Goal: Task Accomplishment & Management: Manage account settings

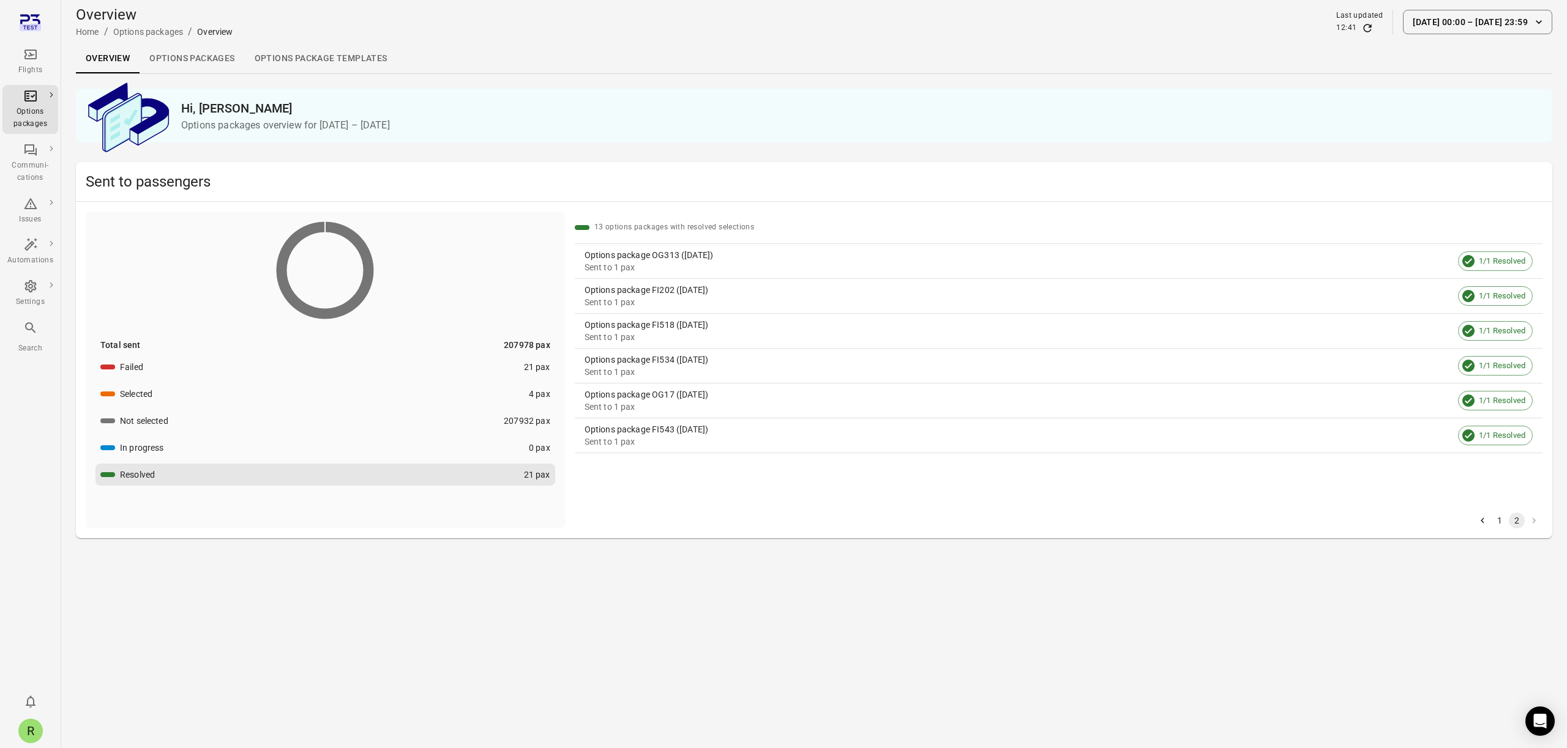
click at [92, 61] on link "Overview" at bounding box center [108, 58] width 64 height 29
click at [157, 369] on button "Failed 21 pax" at bounding box center [325, 367] width 460 height 22
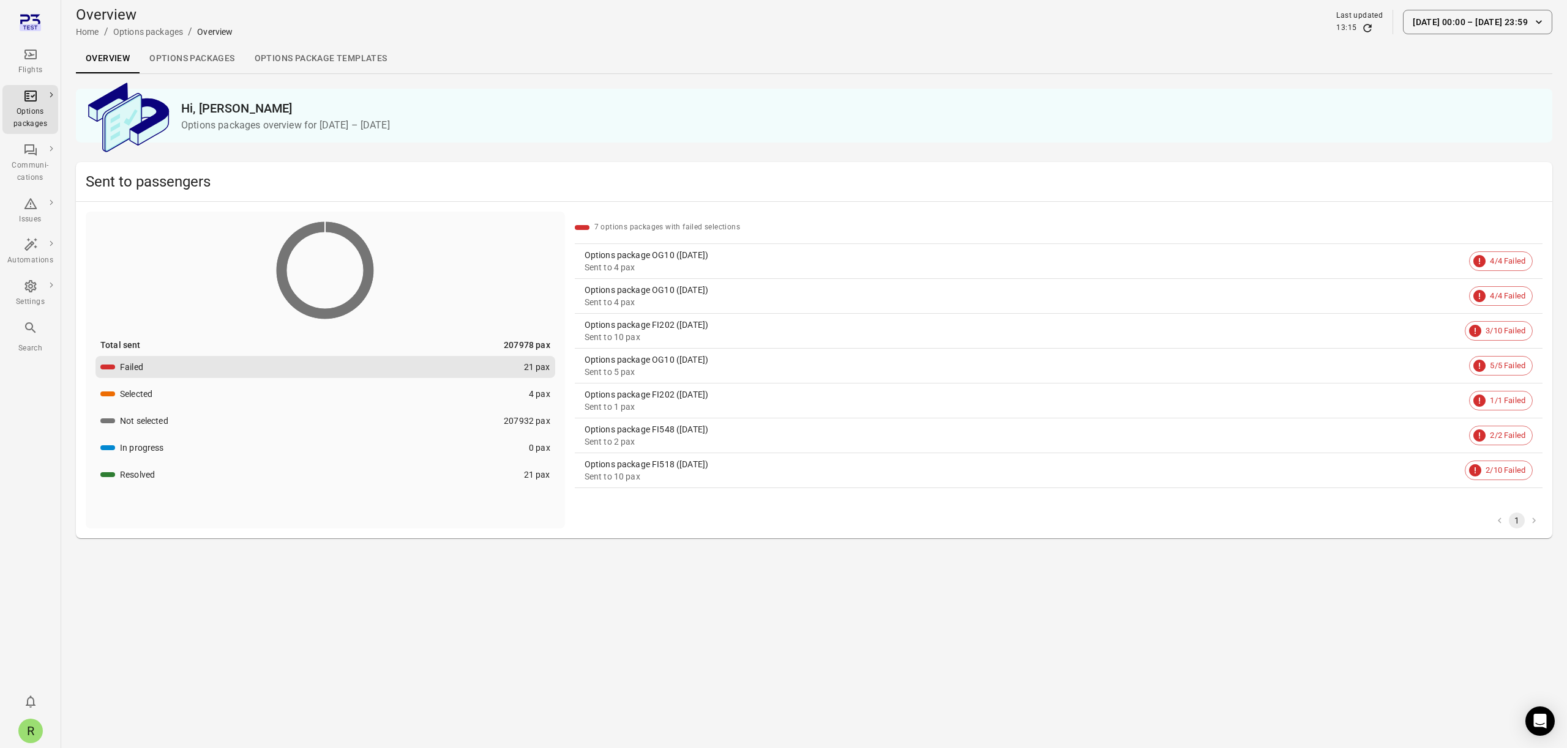
click at [161, 396] on button "Selected 4 pax" at bounding box center [325, 394] width 460 height 22
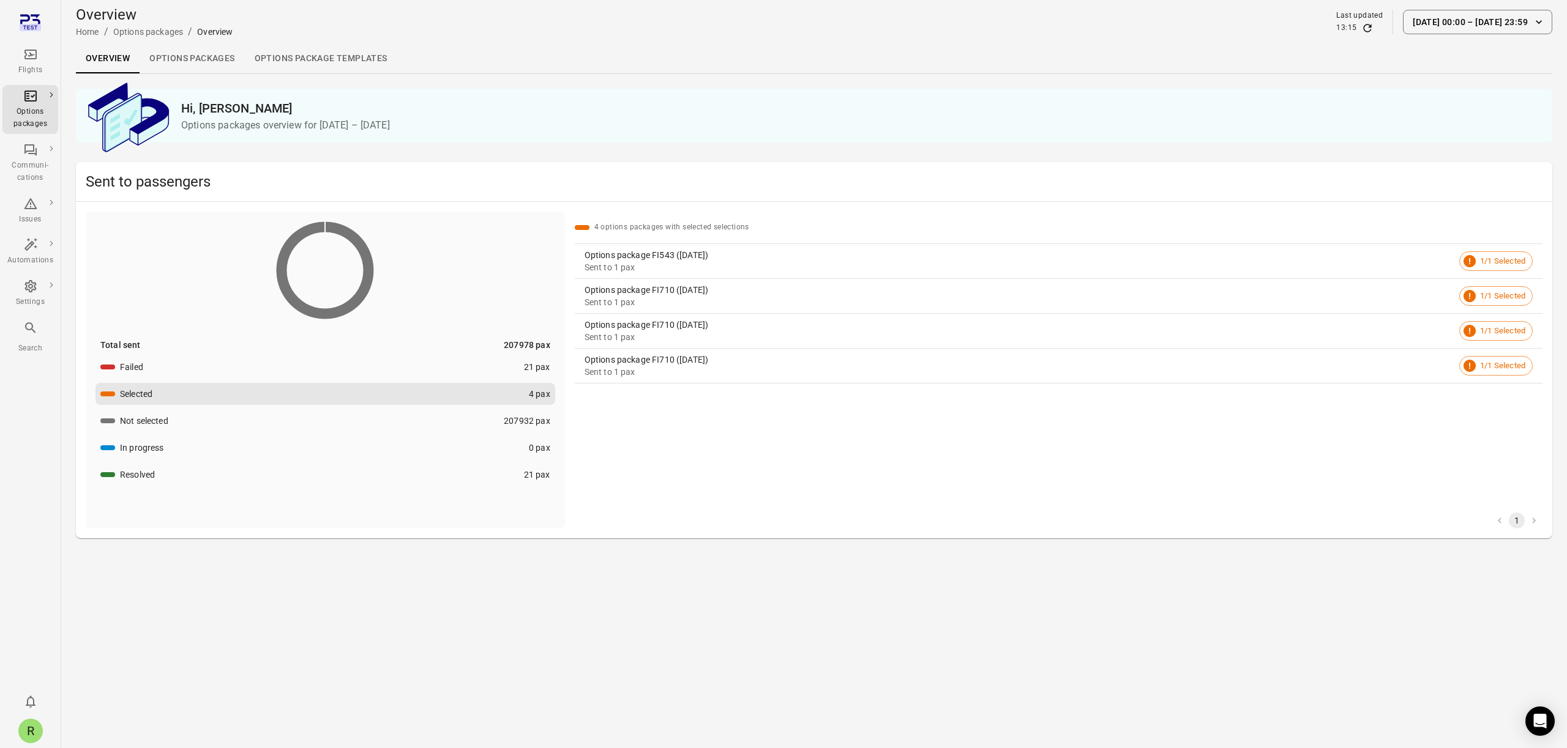
click at [168, 417] on div "Not selected" at bounding box center [144, 421] width 48 height 12
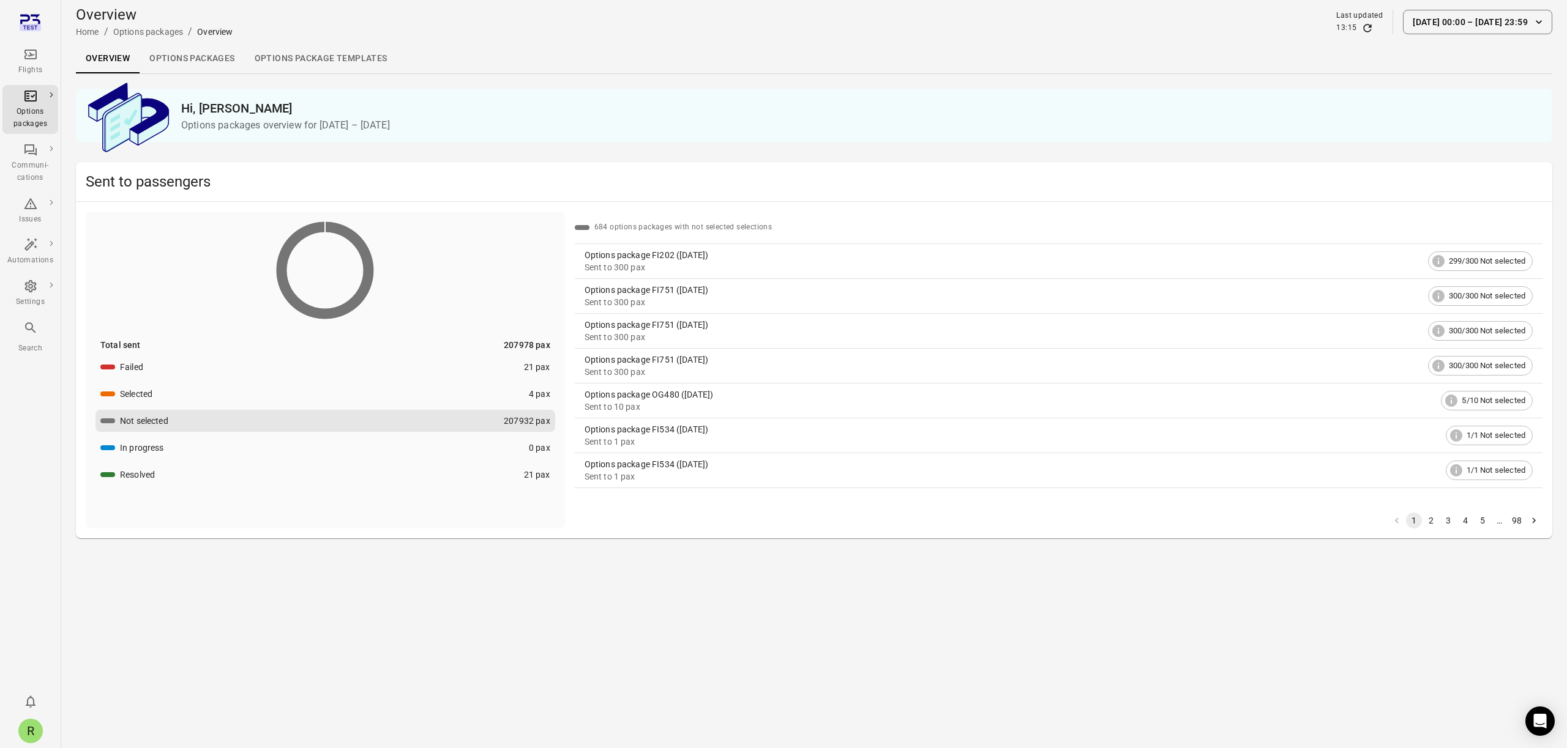
click at [161, 456] on button "In progress 0 pax" at bounding box center [325, 448] width 460 height 22
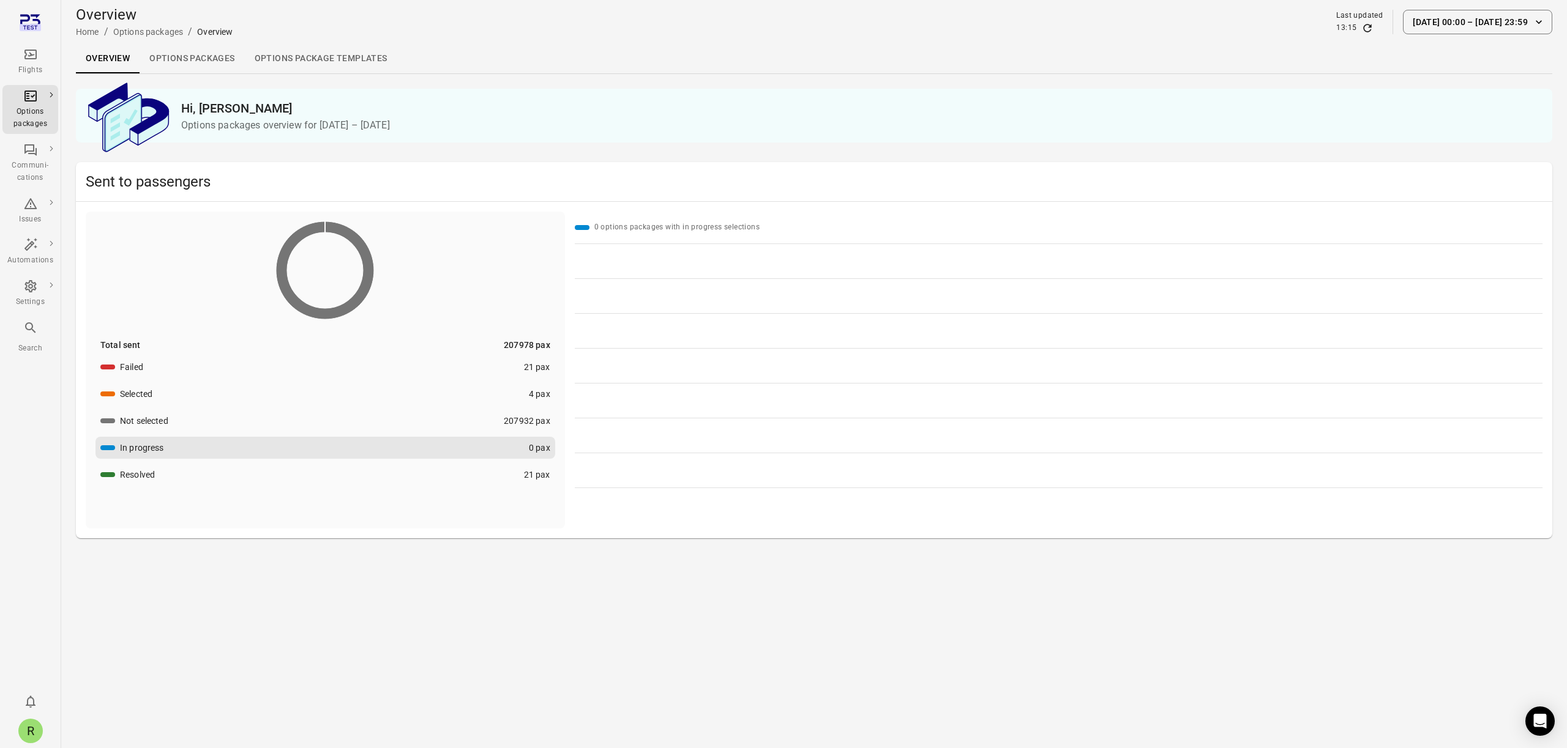
click at [133, 426] on div "Not selected" at bounding box center [144, 421] width 48 height 12
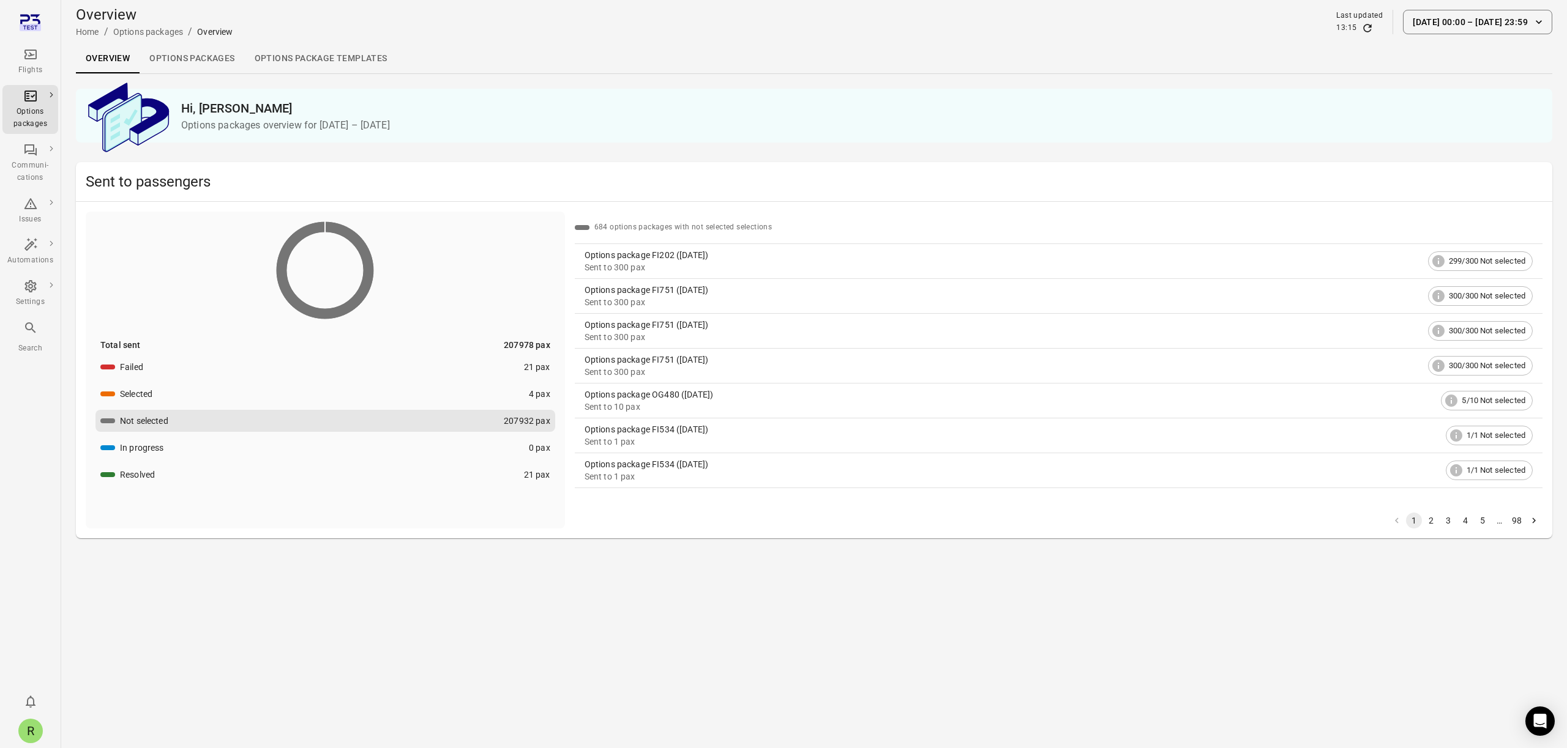
click at [619, 620] on main "Overview Home / Options packages / Overview Last updated 13:15 1 Jul 00:00 – 18…" at bounding box center [813, 374] width 1505 height 748
drag, startPoint x: 645, startPoint y: 608, endPoint x: 614, endPoint y: 605, distance: 30.7
click at [645, 608] on main "Overview Home / Options packages / Overview Last updated 13:15 1 Jul 00:00 – 18…" at bounding box center [813, 374] width 1505 height 748
drag, startPoint x: 676, startPoint y: 607, endPoint x: 726, endPoint y: 613, distance: 51.1
click at [726, 613] on main "Overview Home / Options packages / Overview Last updated 13:15 1 Jul 00:00 – 18…" at bounding box center [813, 374] width 1505 height 748
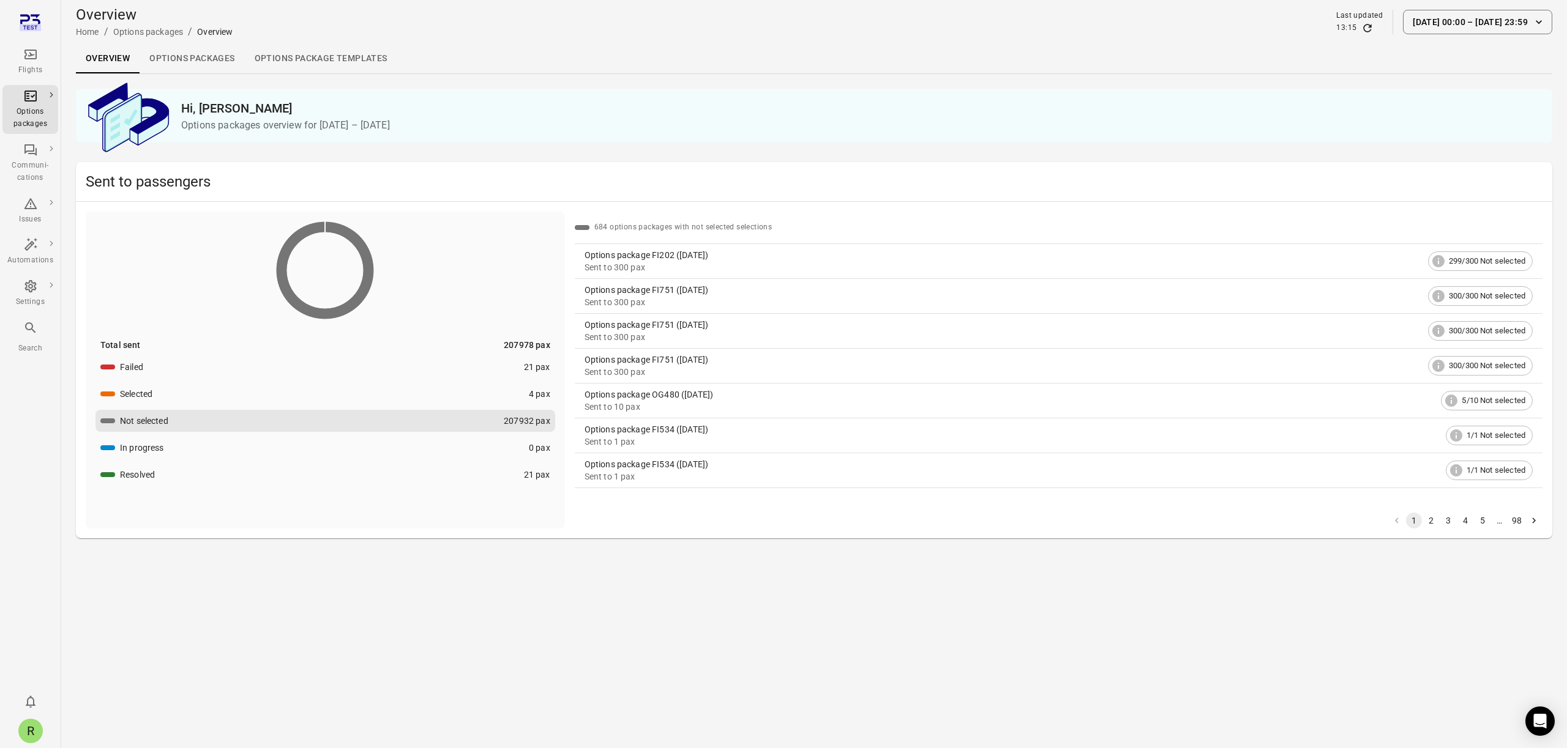
click at [129, 392] on div "Selected" at bounding box center [136, 394] width 32 height 12
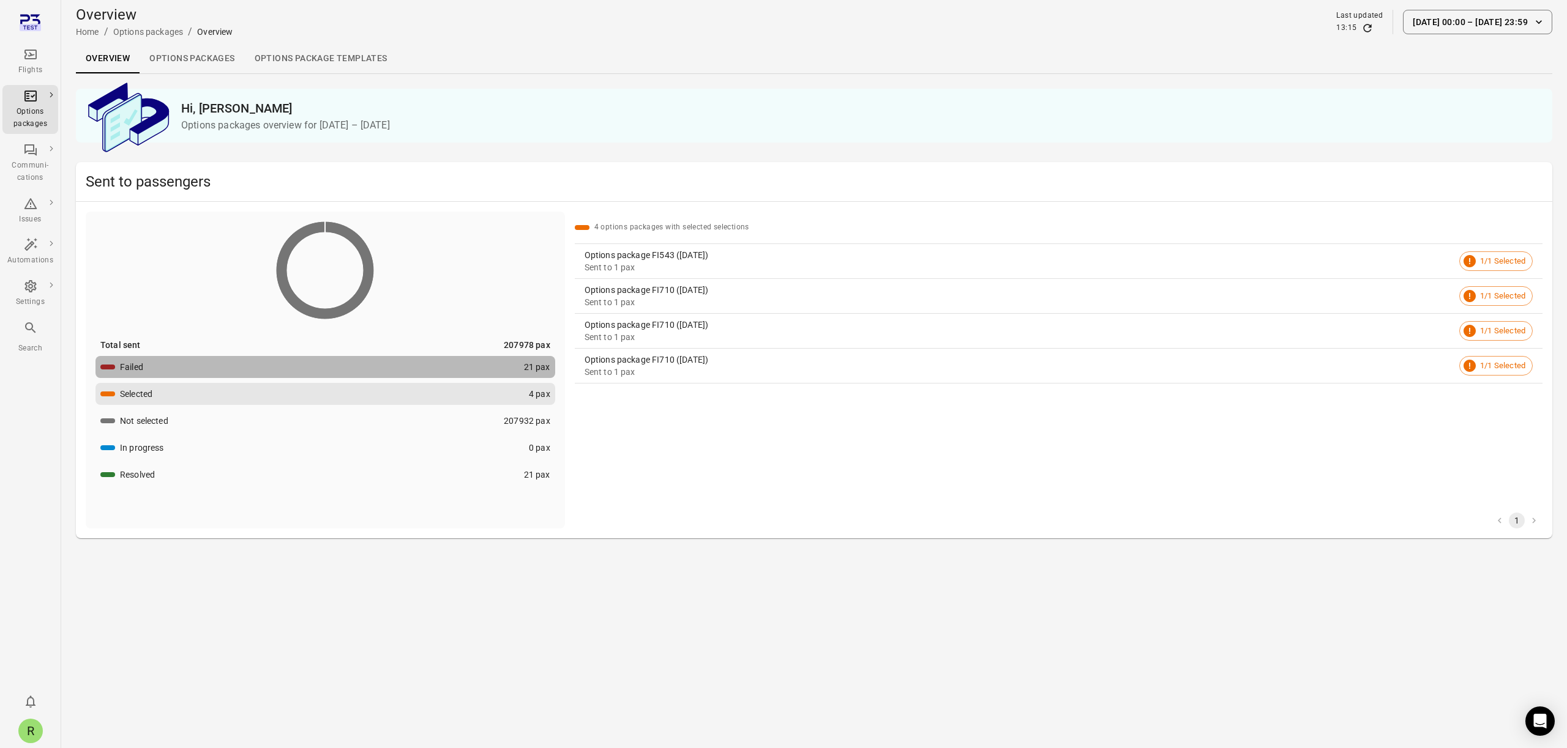
click at [124, 365] on div "Failed" at bounding box center [131, 367] width 23 height 12
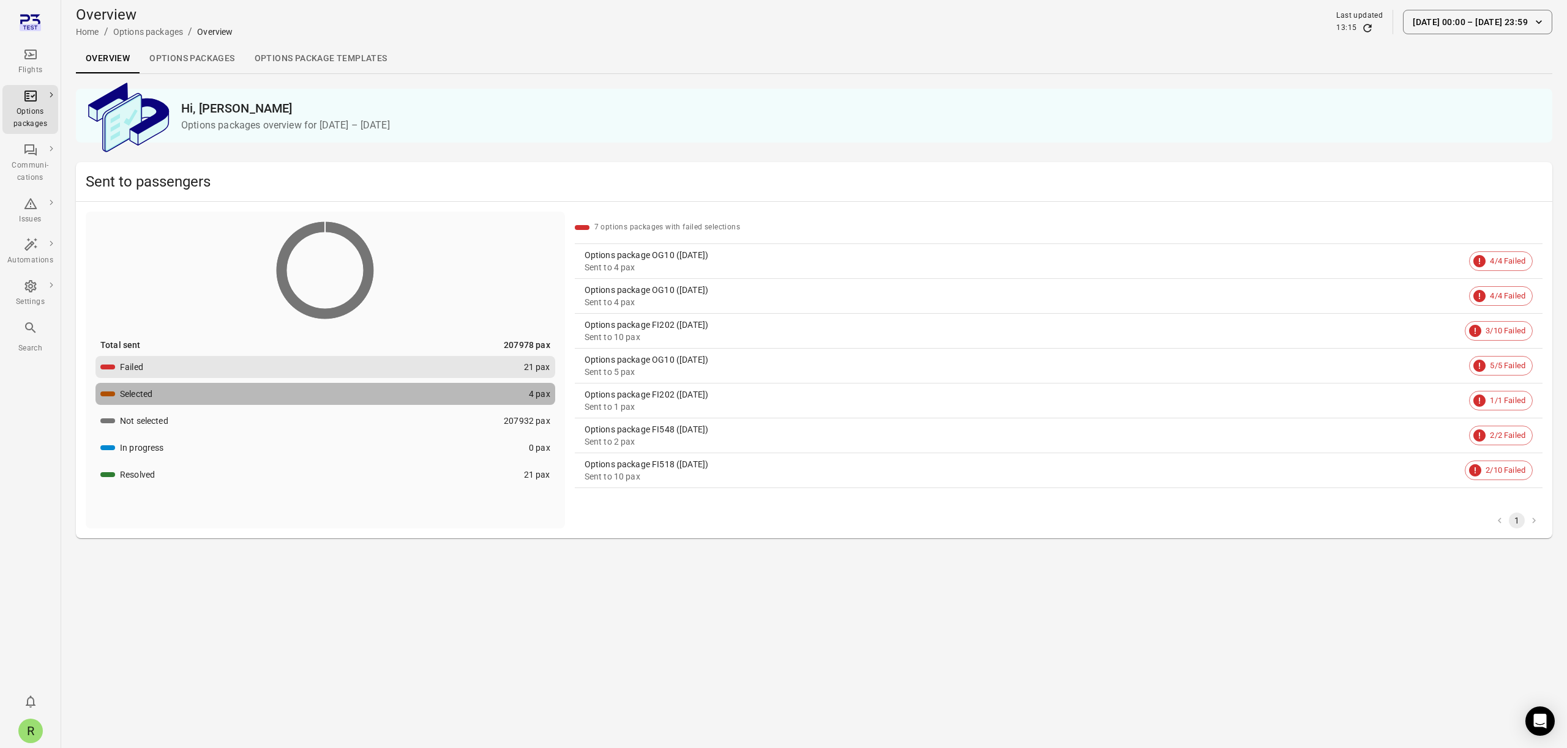
click at [128, 388] on div "Selected" at bounding box center [136, 394] width 32 height 12
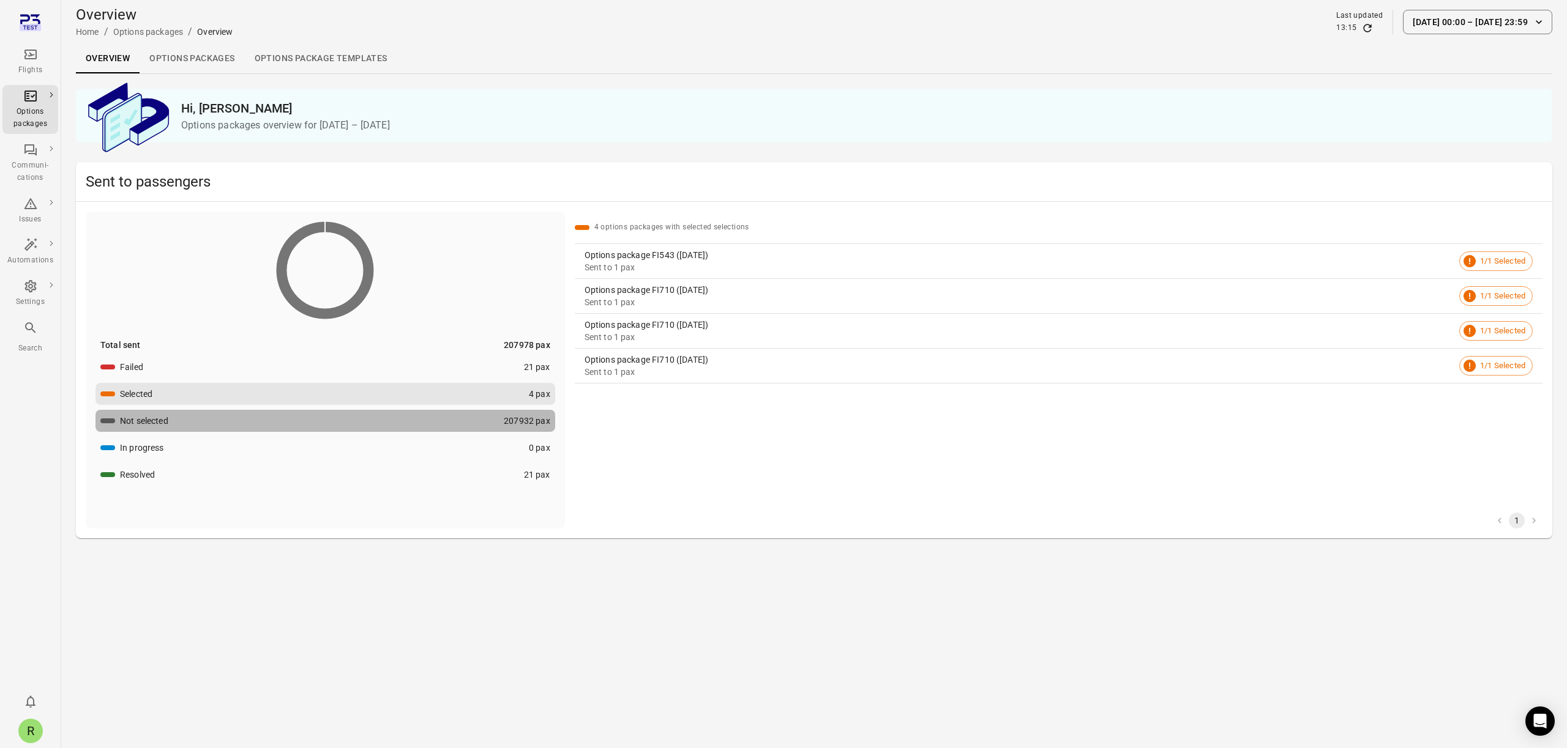
click at [137, 422] on div "Not selected" at bounding box center [144, 421] width 48 height 12
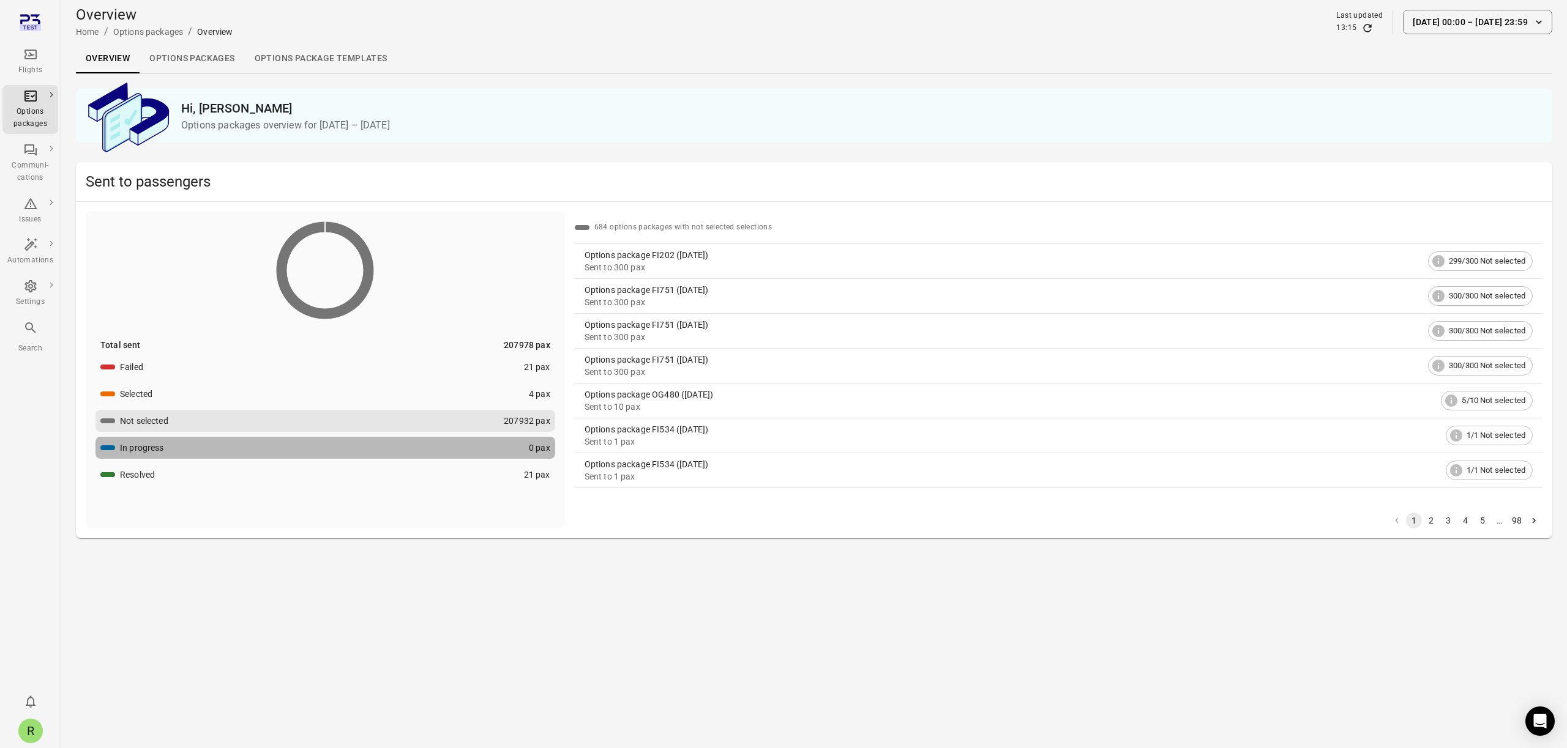
click at [136, 446] on div "In progress" at bounding box center [142, 448] width 44 height 12
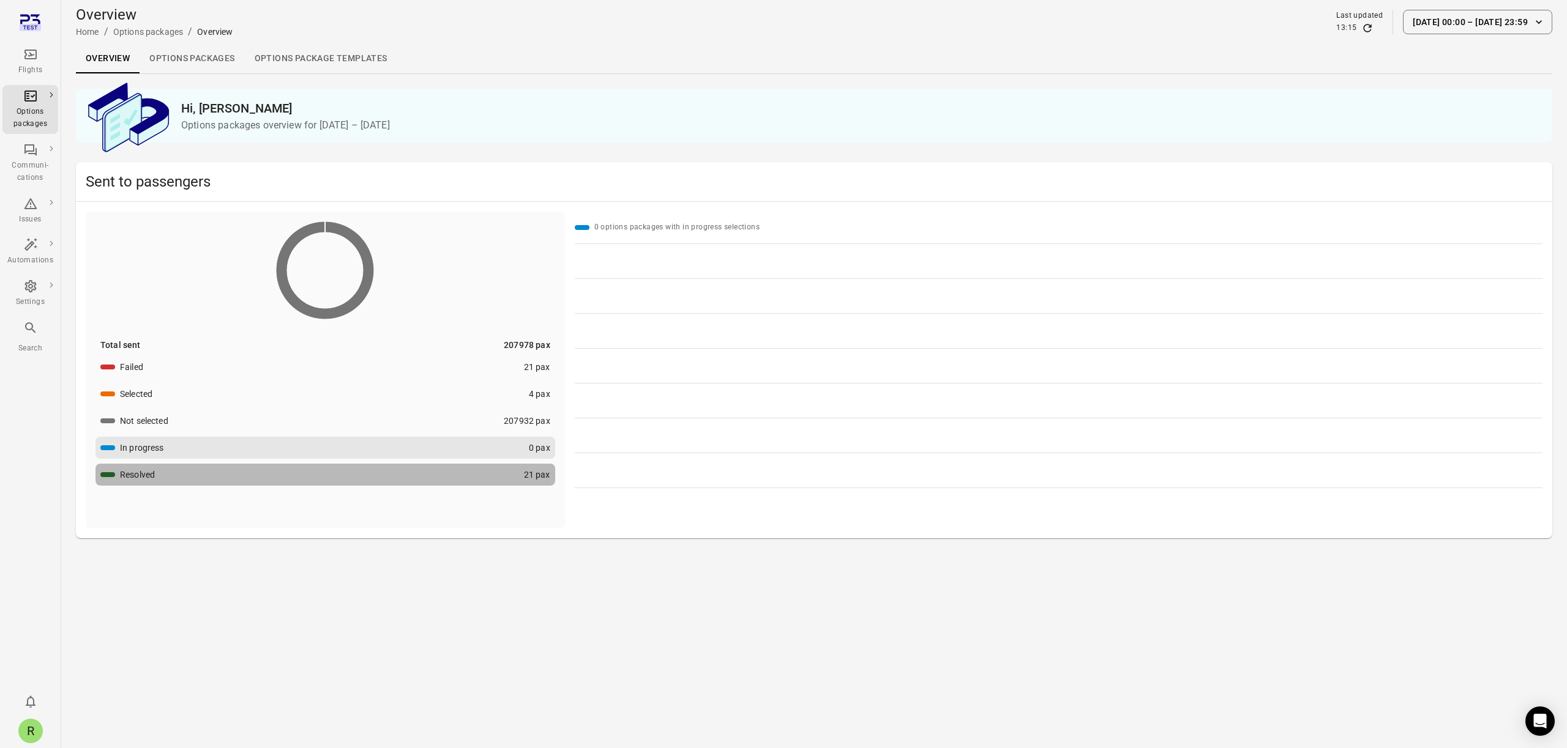
click at [133, 478] on div "Resolved" at bounding box center [137, 475] width 35 height 12
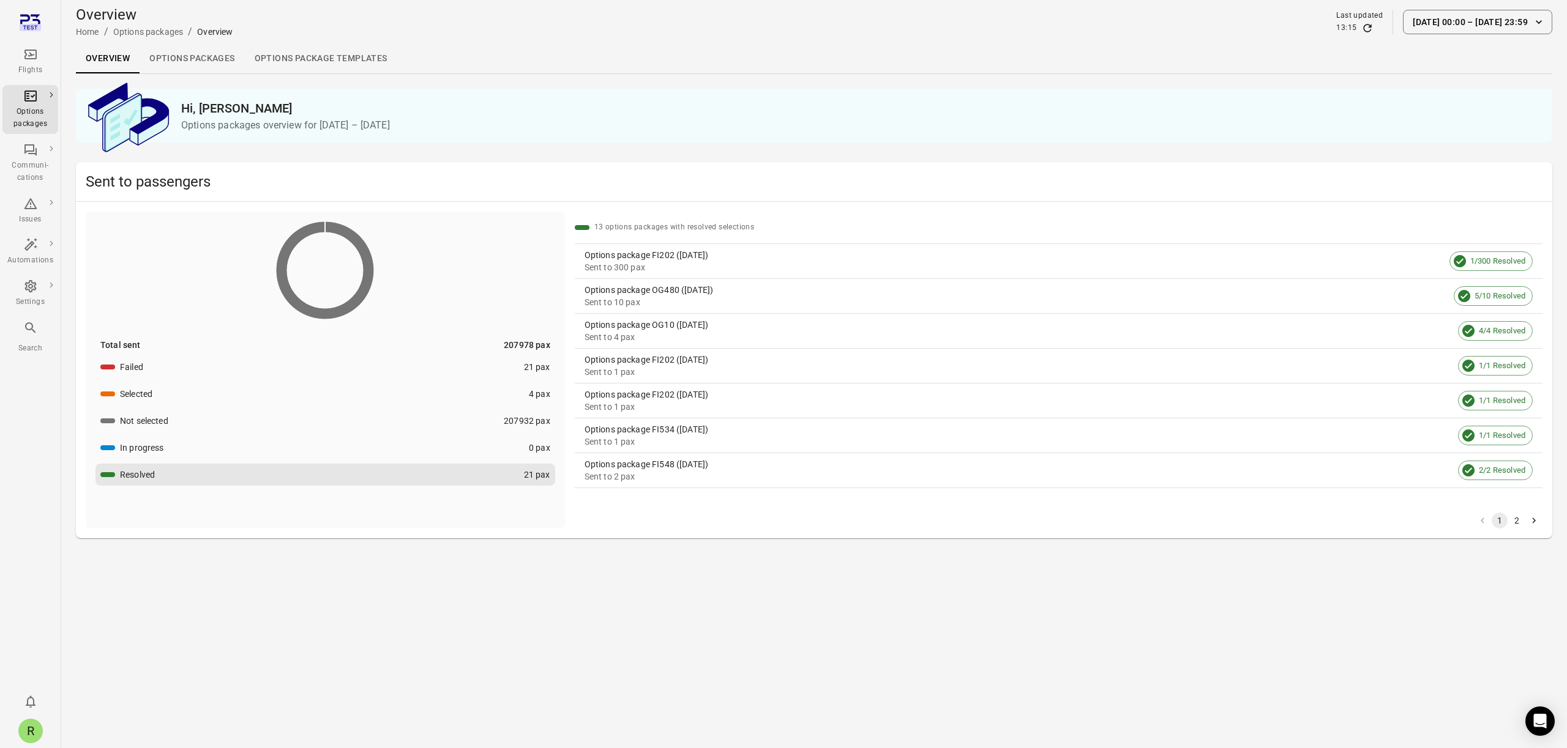
click at [130, 452] on div "In progress" at bounding box center [142, 448] width 44 height 12
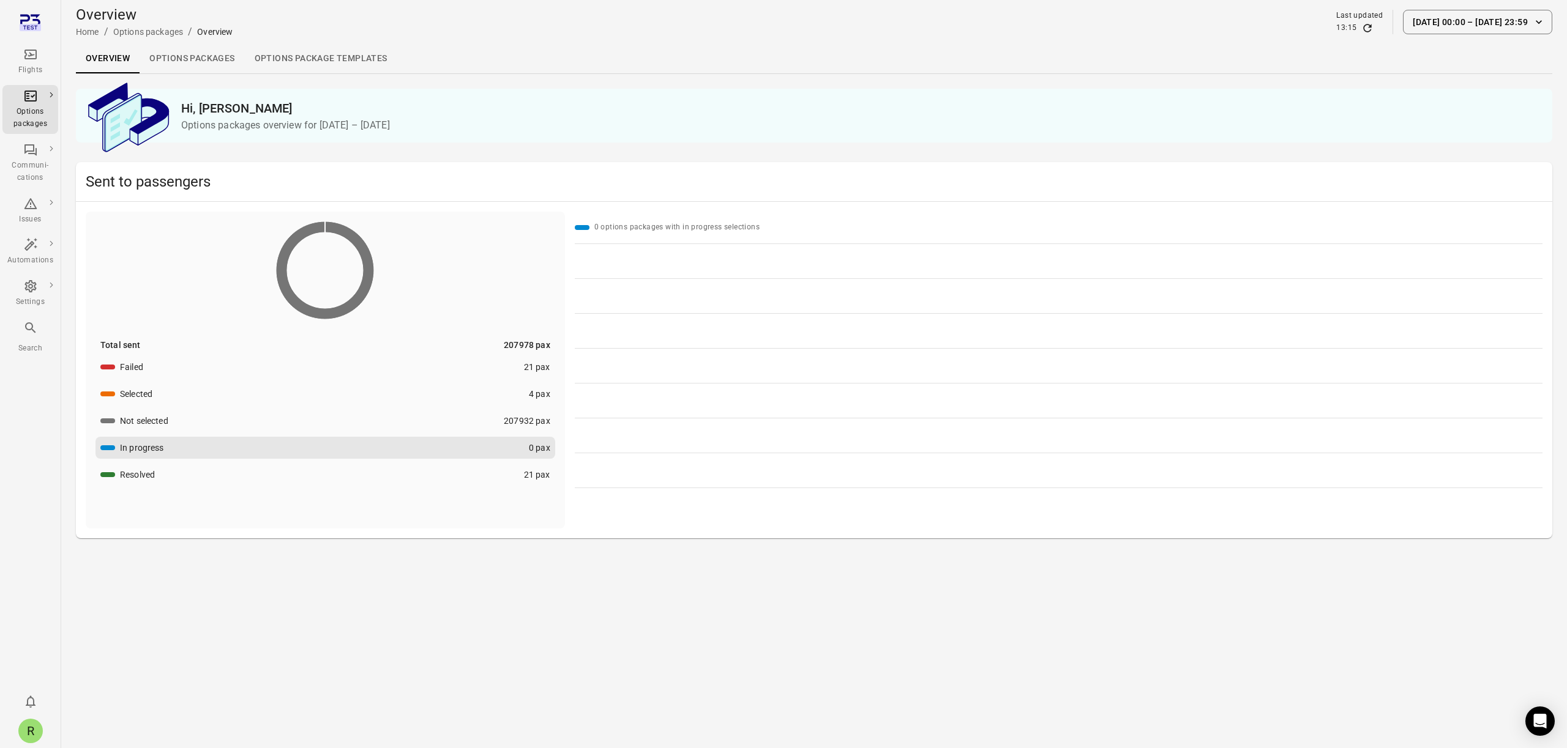
click at [130, 430] on button "Not selected 207932 pax" at bounding box center [325, 421] width 460 height 22
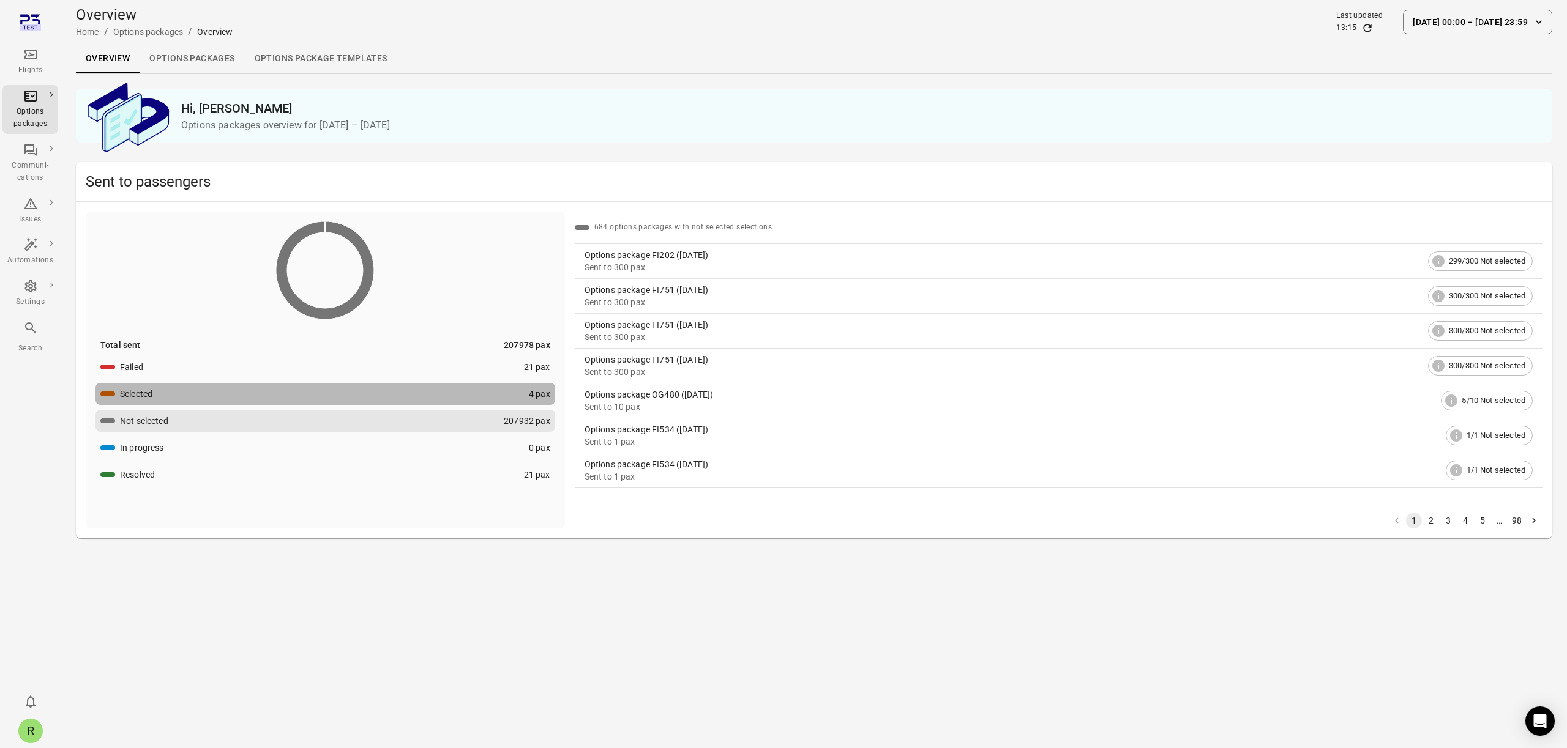
click at [123, 393] on div "Selected" at bounding box center [136, 394] width 32 height 12
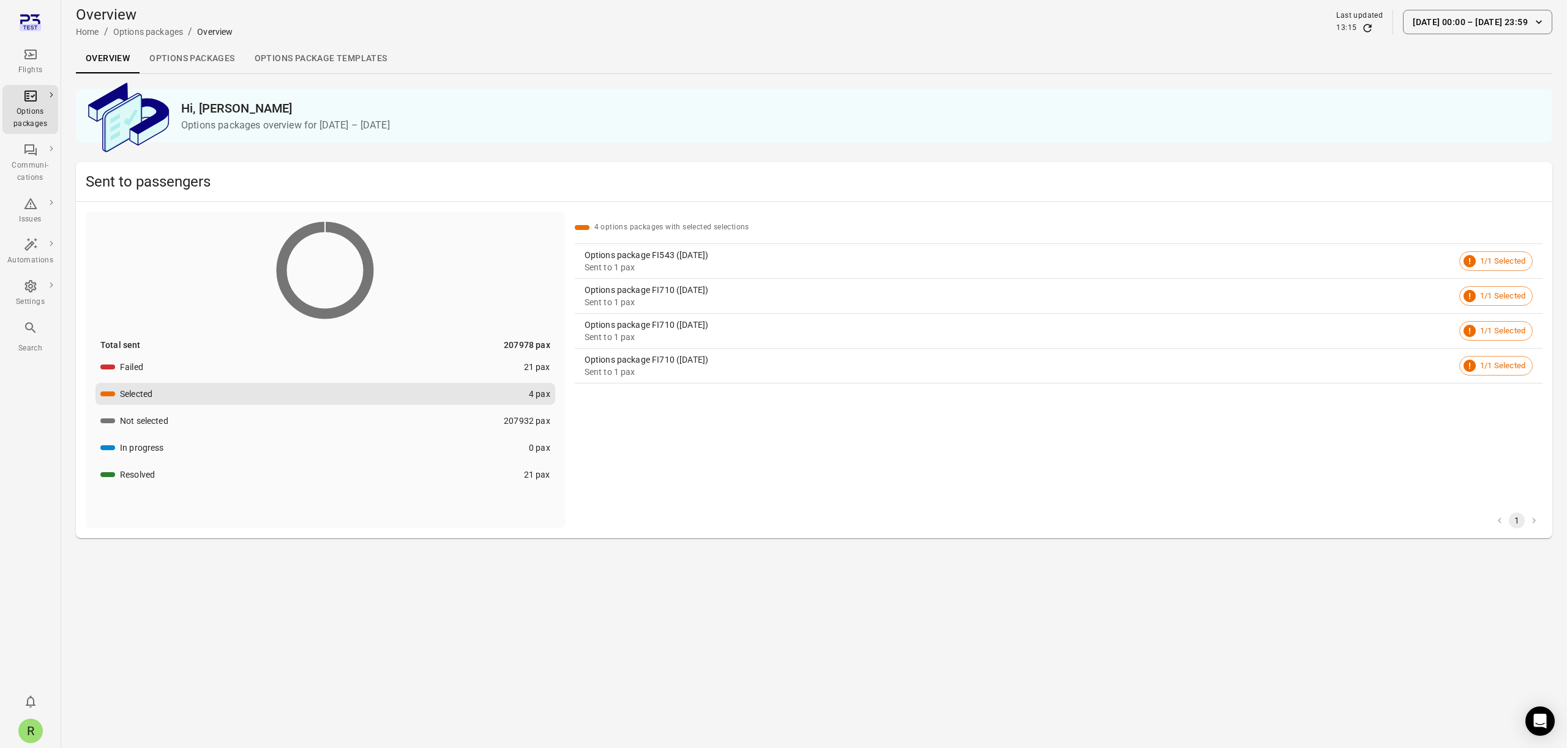
click at [146, 363] on button "Failed 21 pax" at bounding box center [325, 367] width 460 height 22
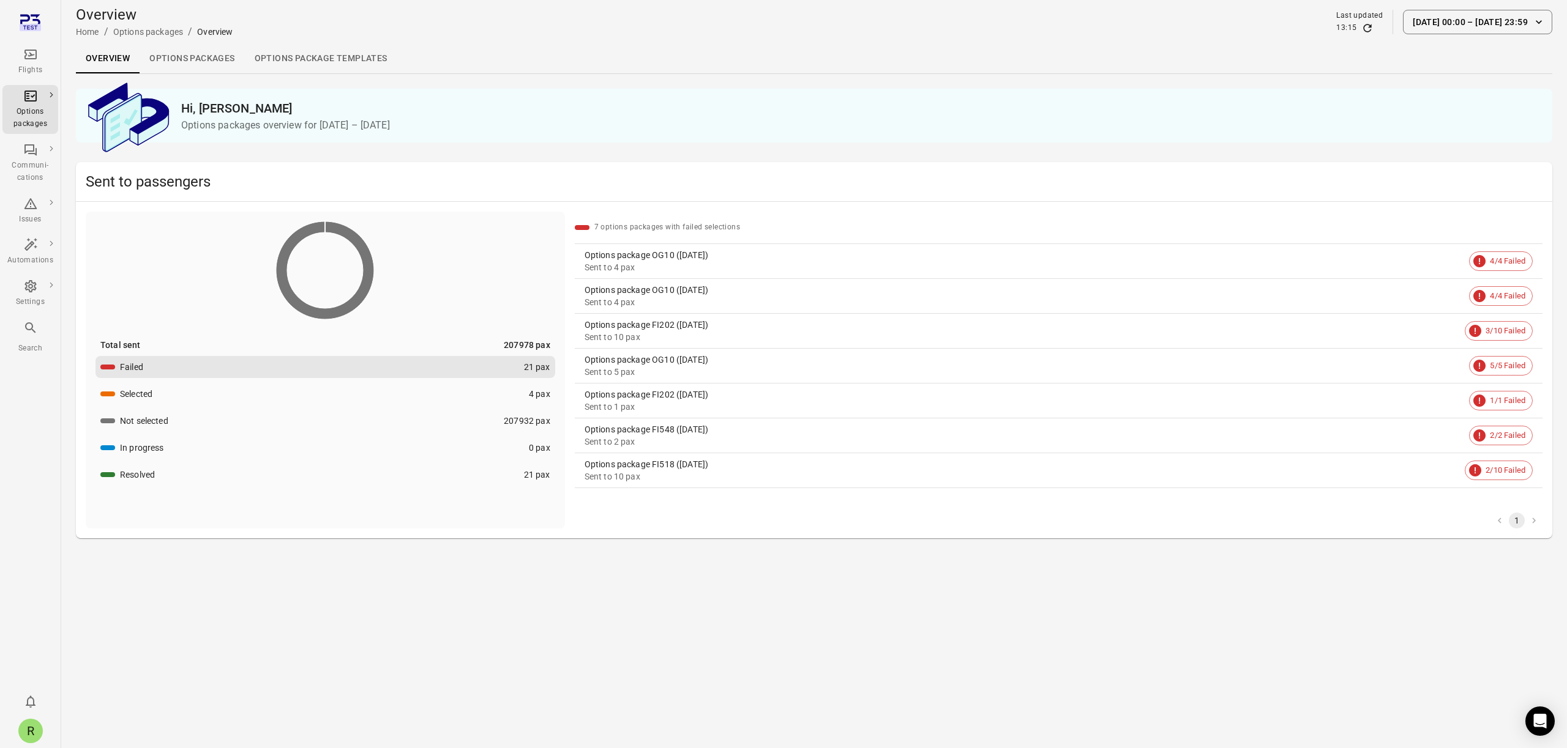
click at [144, 384] on button "Selected 4 pax" at bounding box center [325, 394] width 460 height 22
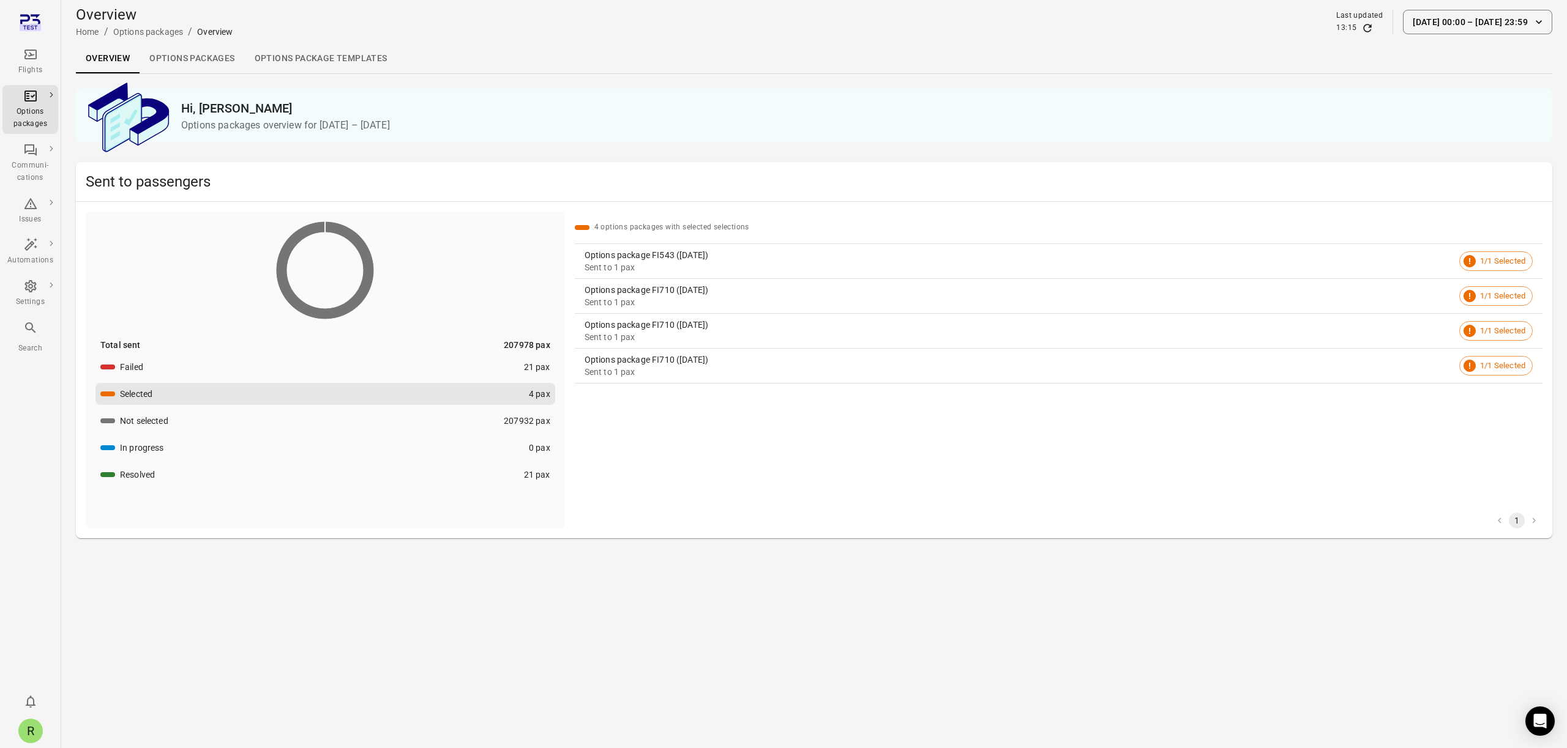
click at [120, 422] on div "Not selected" at bounding box center [144, 421] width 48 height 12
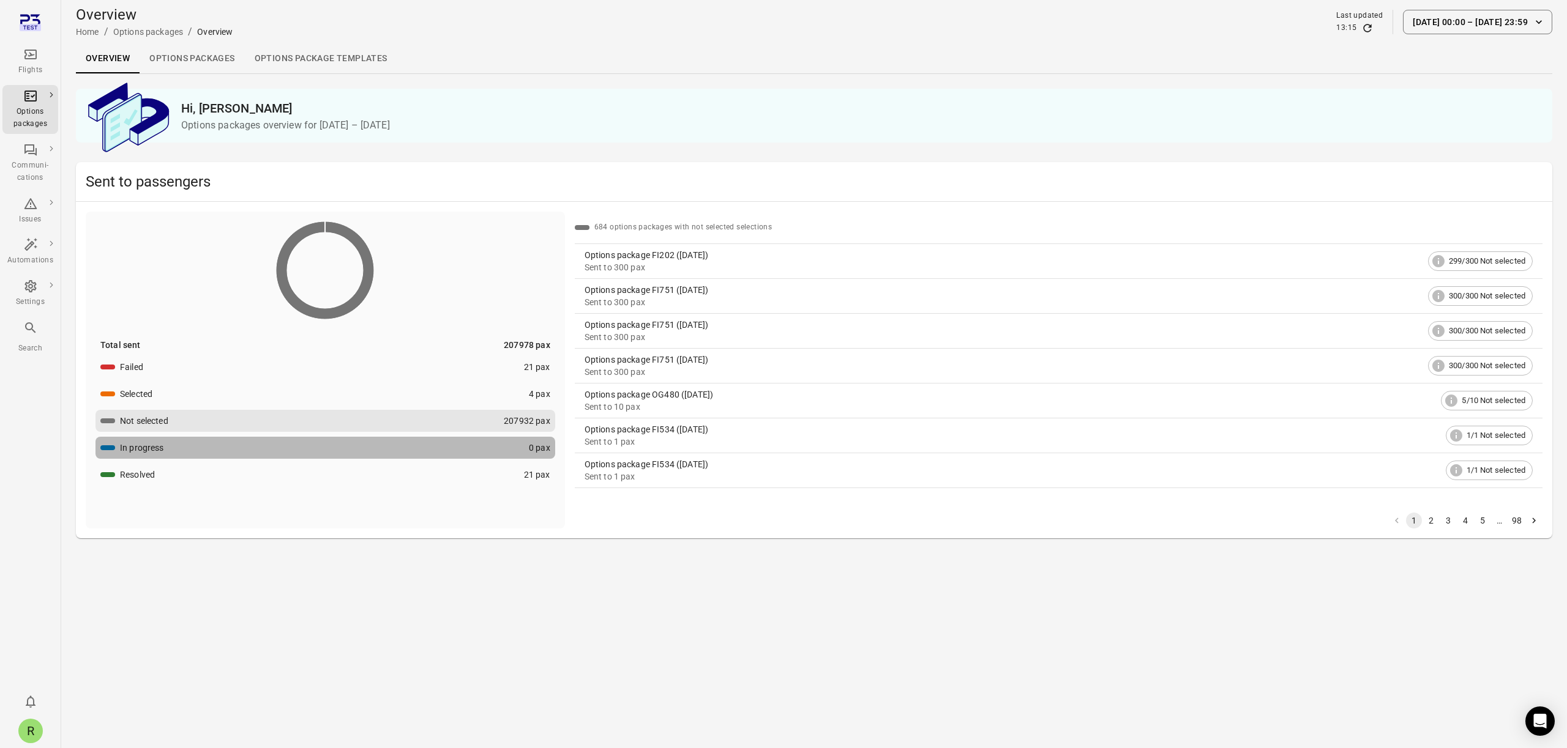
click at [125, 442] on div "In progress" at bounding box center [142, 448] width 44 height 12
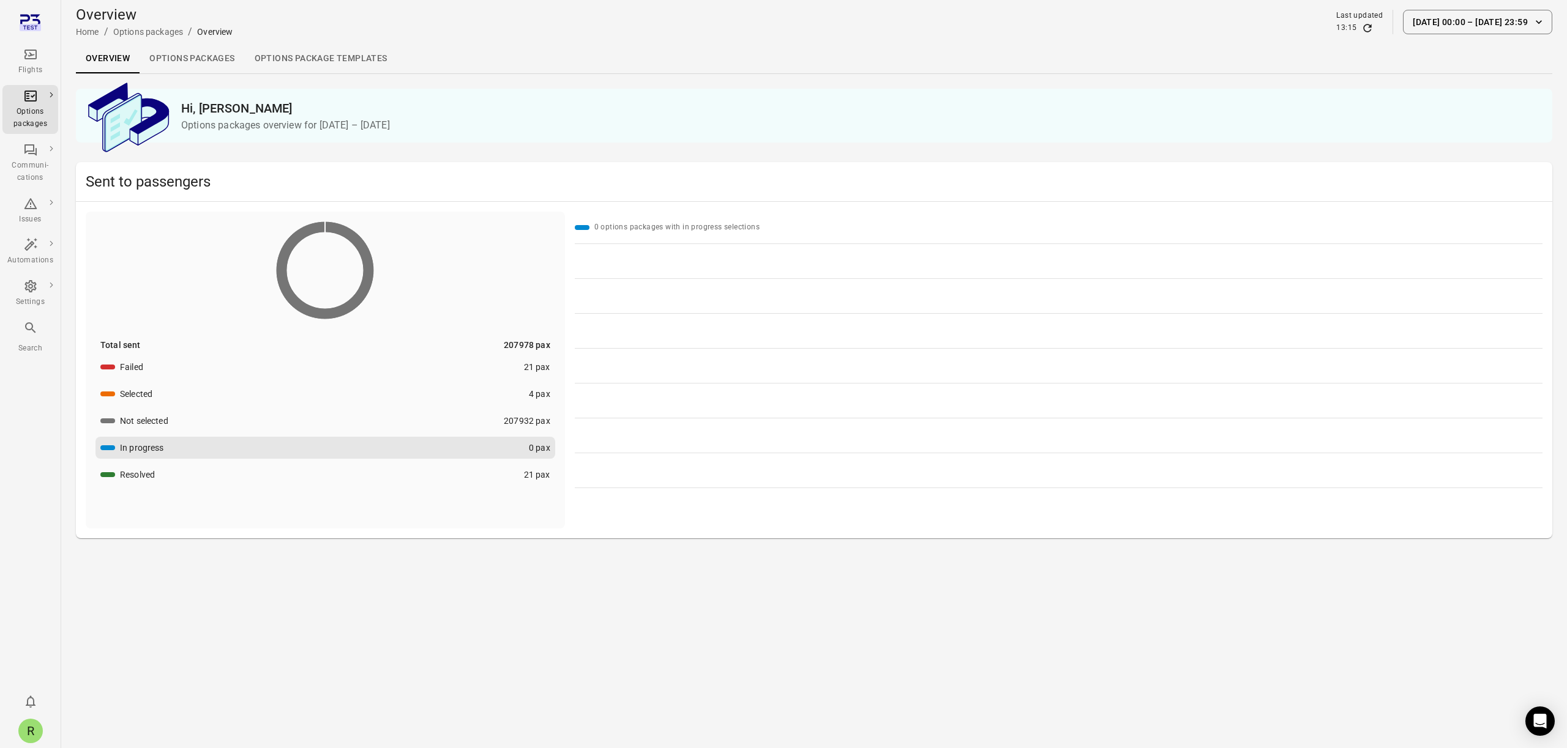
click at [125, 476] on button "Resolved 21 pax" at bounding box center [325, 475] width 460 height 22
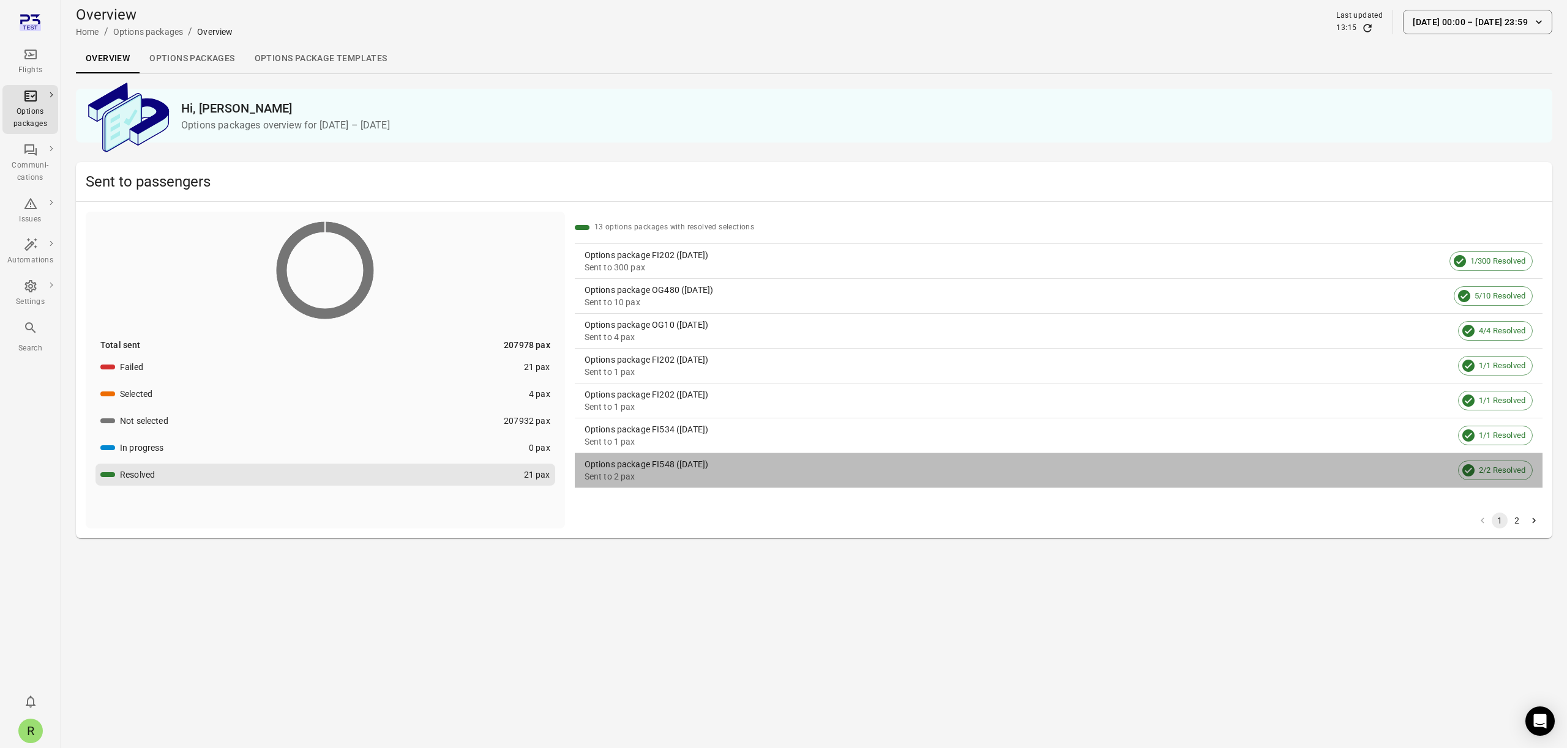
click at [682, 475] on div "Sent to 2 pax" at bounding box center [1018, 477] width 869 height 12
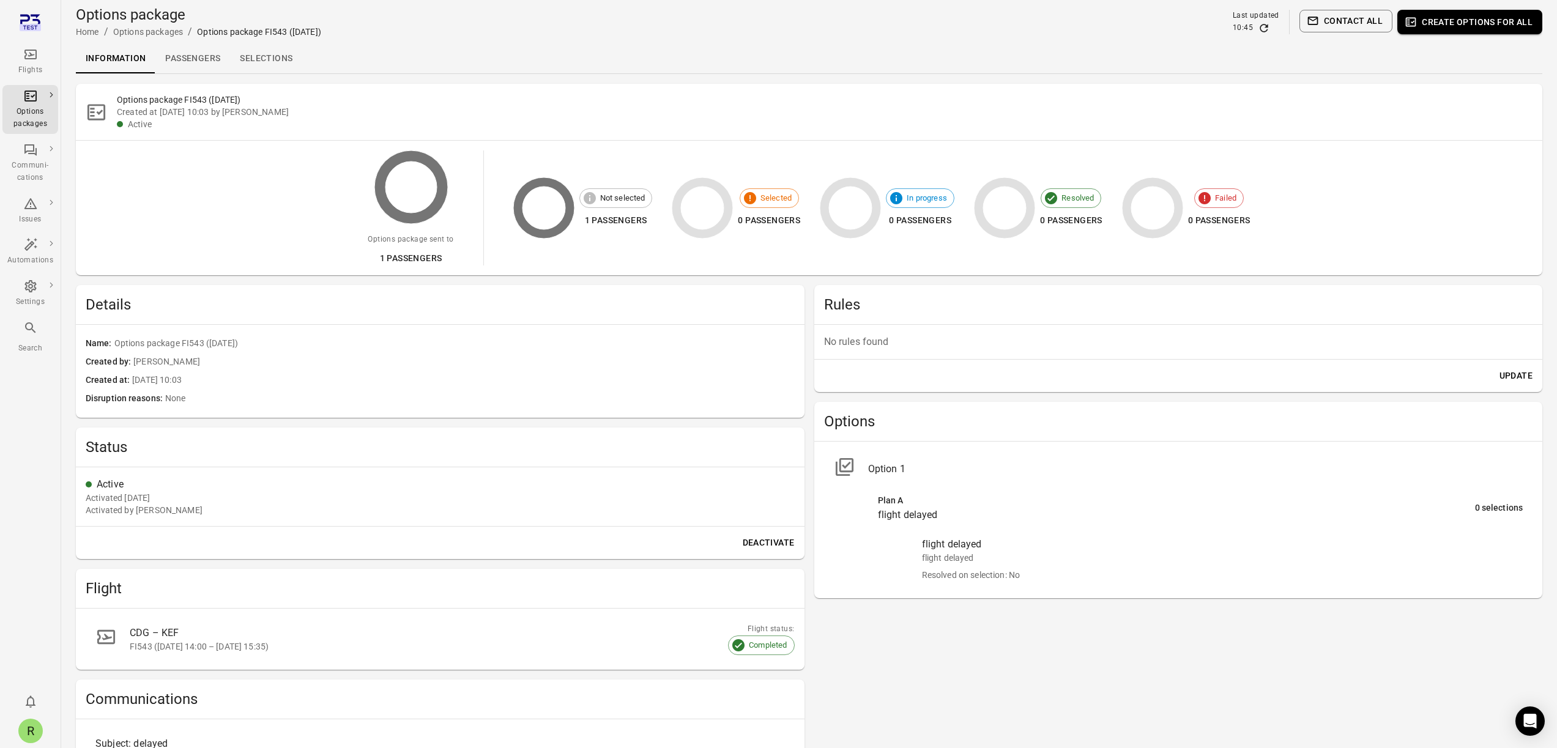
scroll to position [14, 0]
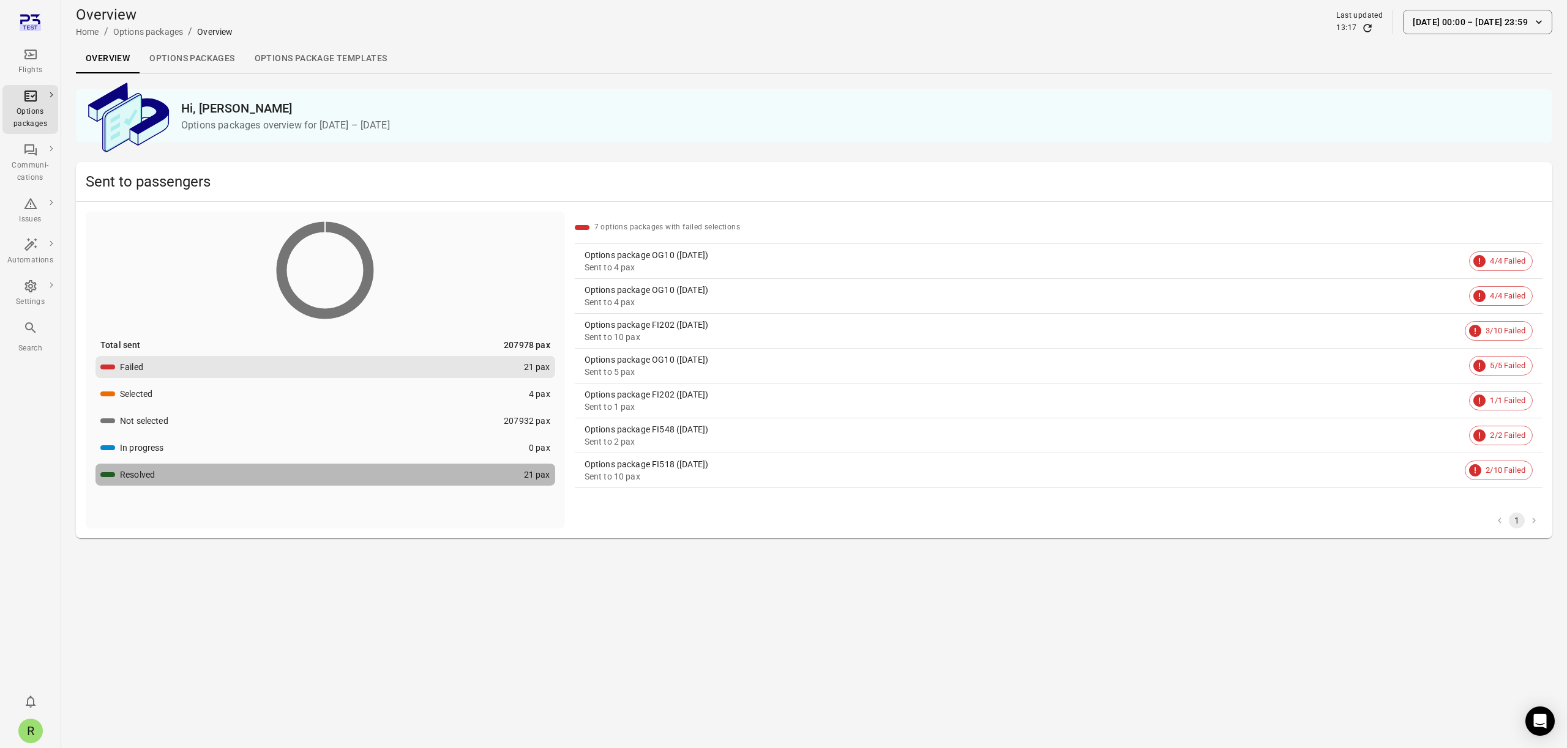
click at [173, 479] on button "Resolved 21 pax" at bounding box center [325, 475] width 460 height 22
